Goal: Information Seeking & Learning: Check status

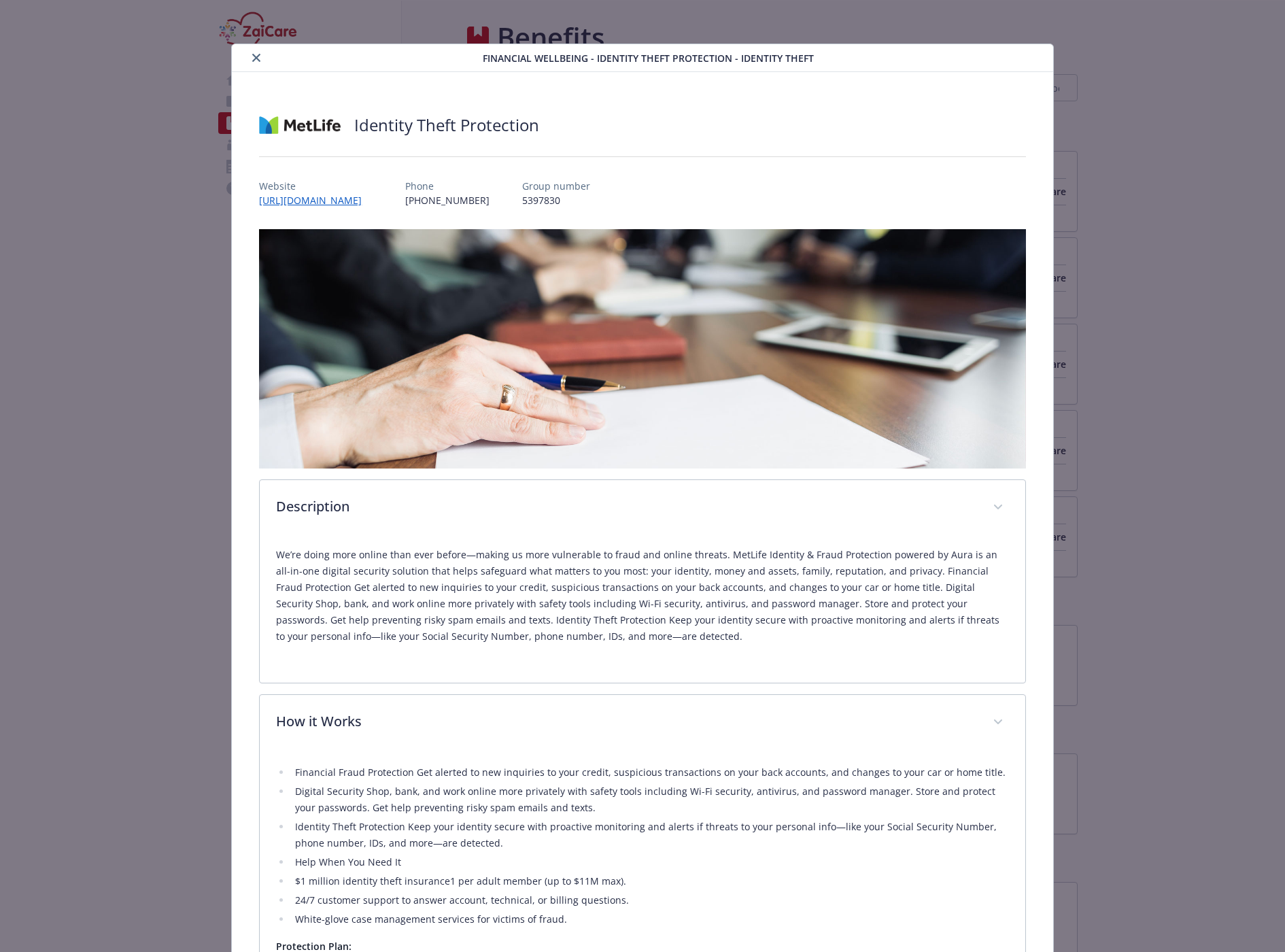
scroll to position [662, 0]
